Goal: Check status: Check status

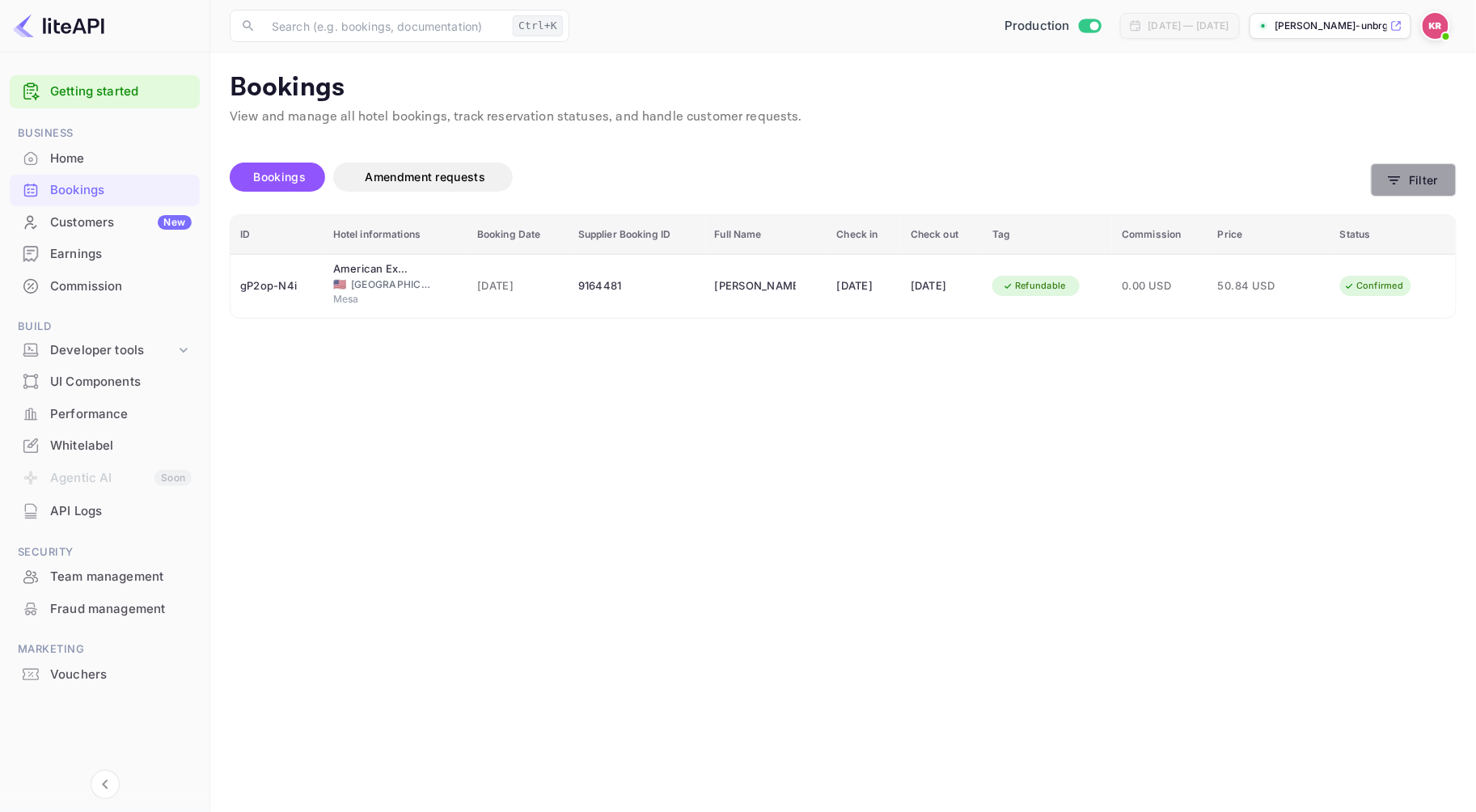
click at [1395, 183] on icon "button" at bounding box center [1394, 180] width 12 height 8
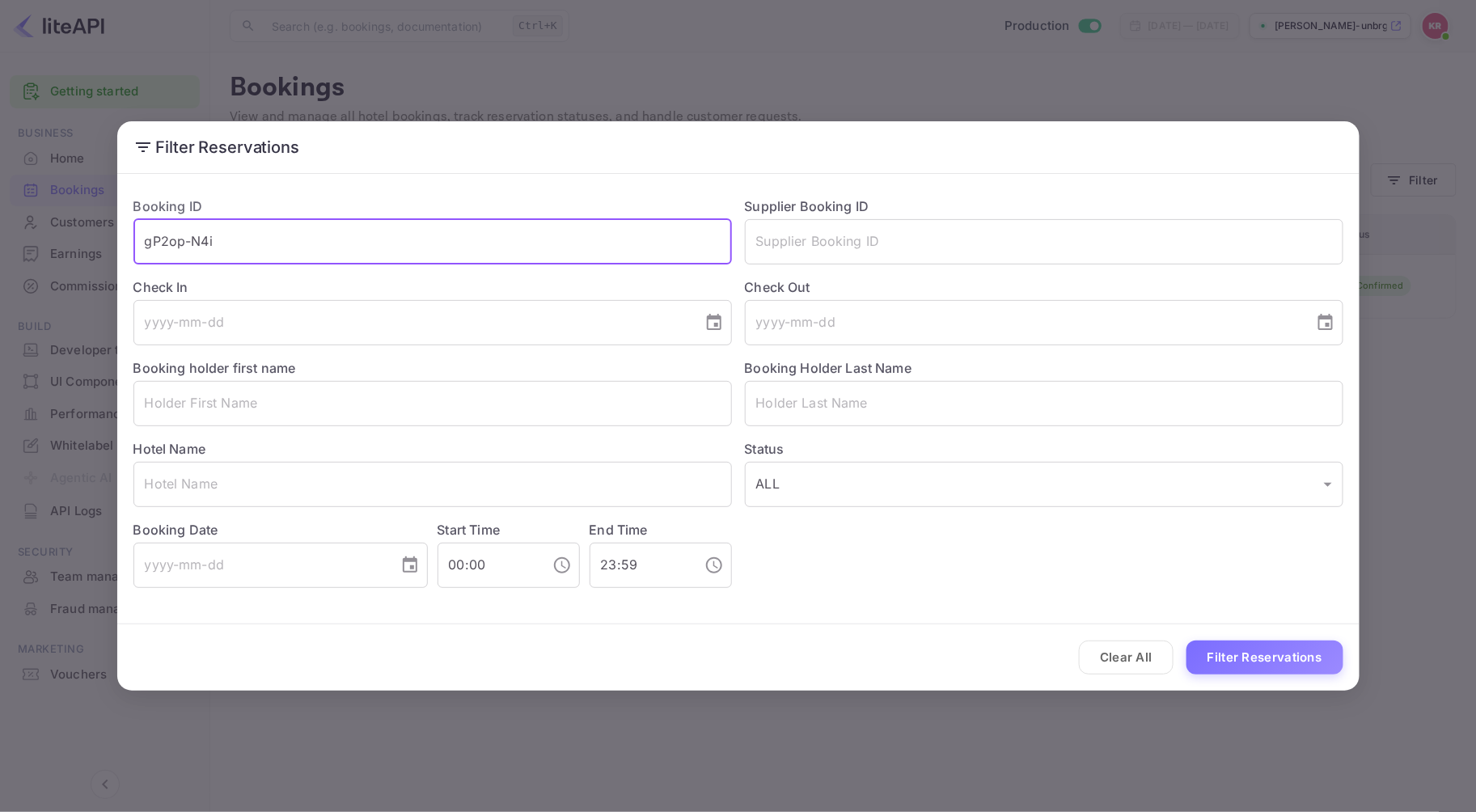
drag, startPoint x: 220, startPoint y: 248, endPoint x: 93, endPoint y: 241, distance: 127.2
click at [93, 241] on div "Filter Reservations Booking ID gP2op-N4i ​ Supplier Booking ID ​ Check In ​ Che…" at bounding box center [738, 406] width 1476 height 812
paste input "GdyCont8E"
type input "GdyCont8E"
click at [1186, 640] on button "Filter Reservations" at bounding box center [1264, 657] width 157 height 35
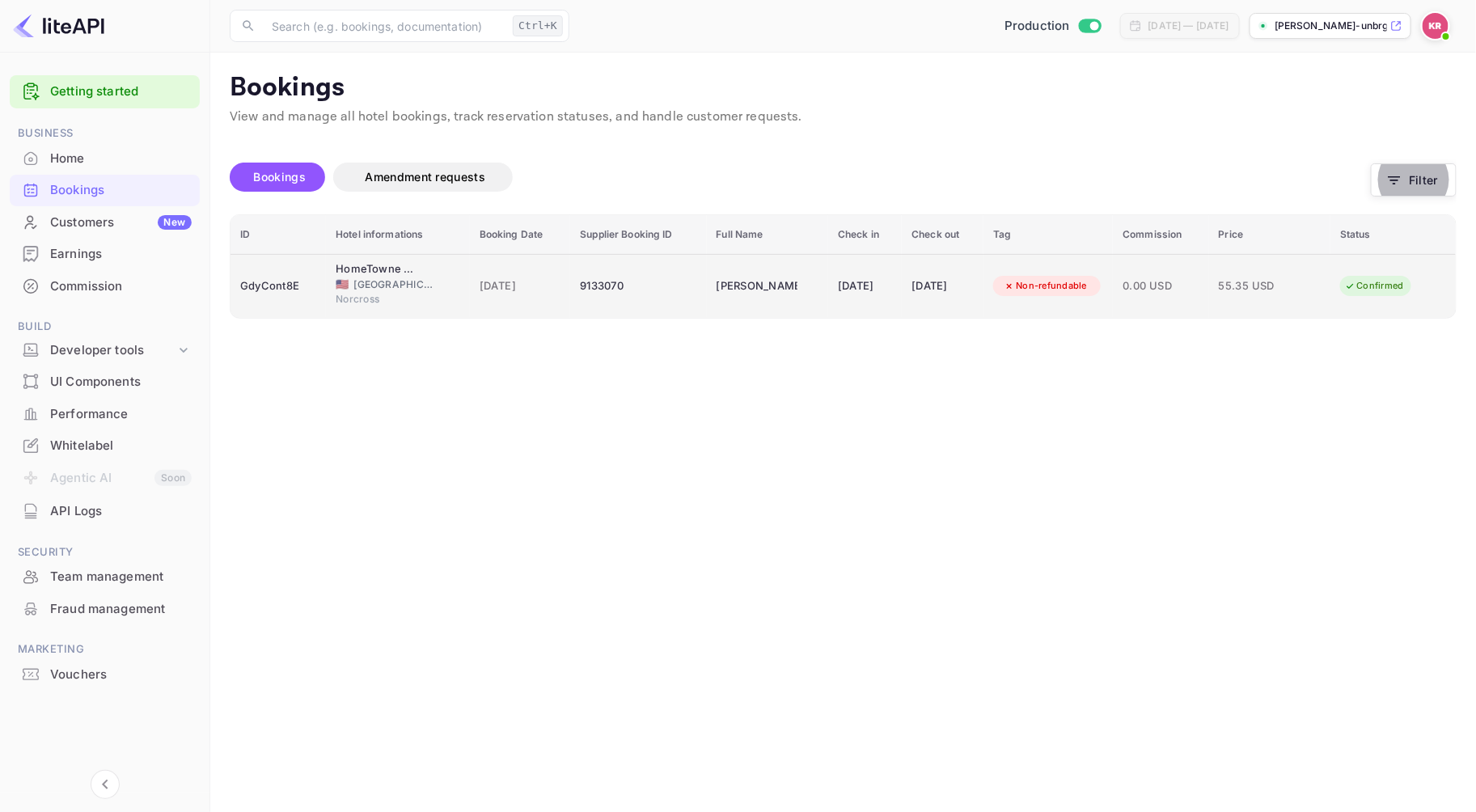
click at [580, 281] on div "9133070" at bounding box center [638, 286] width 117 height 26
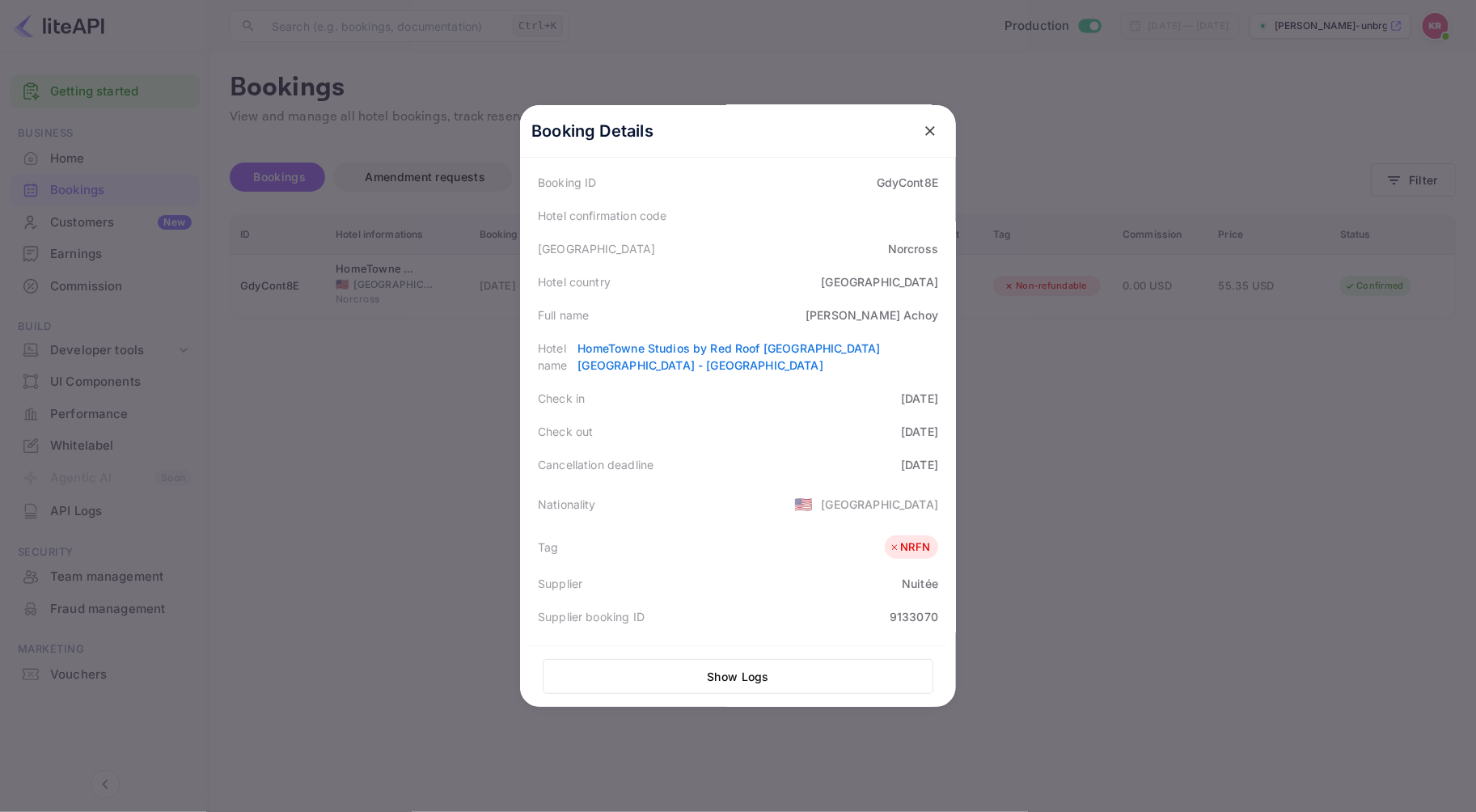
scroll to position [179, 0]
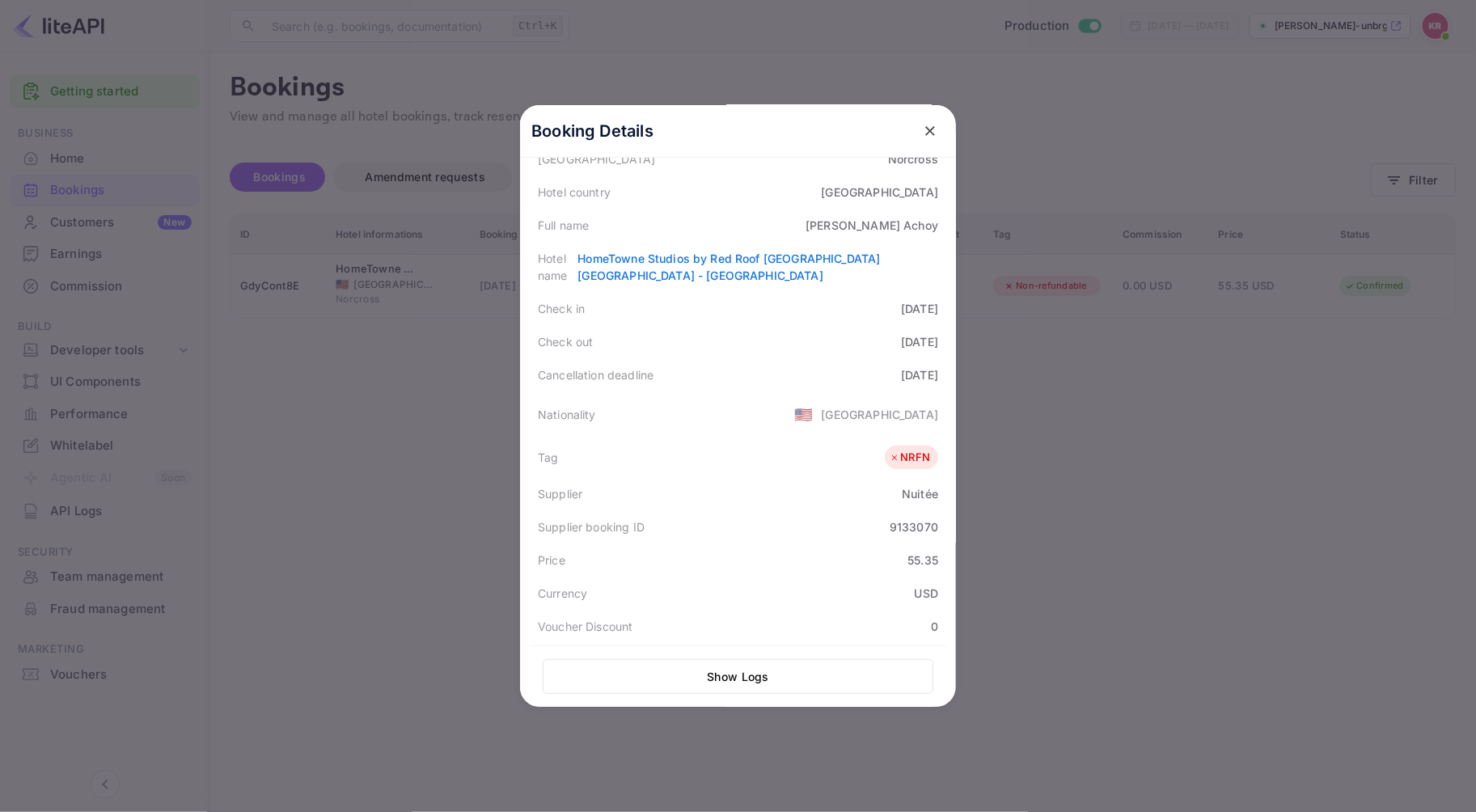
click at [889, 524] on div "9133070" at bounding box center [913, 526] width 48 height 17
copy div "9133070"
